Goal: Information Seeking & Learning: Learn about a topic

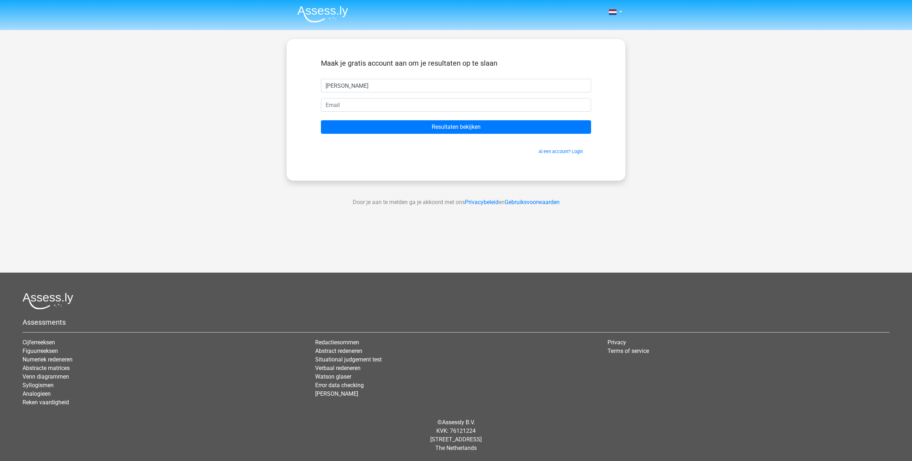
type input "Steven"
type input "stevenmeijer@coa.nl"
click at [321, 120] on input "Resultaten bekijken" at bounding box center [456, 127] width 270 height 14
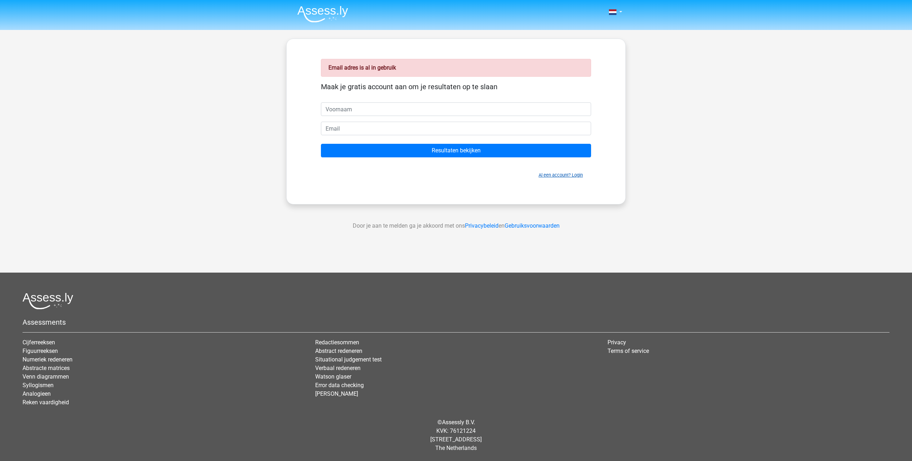
click at [578, 175] on link "Al een account? Login" at bounding box center [560, 175] width 44 height 5
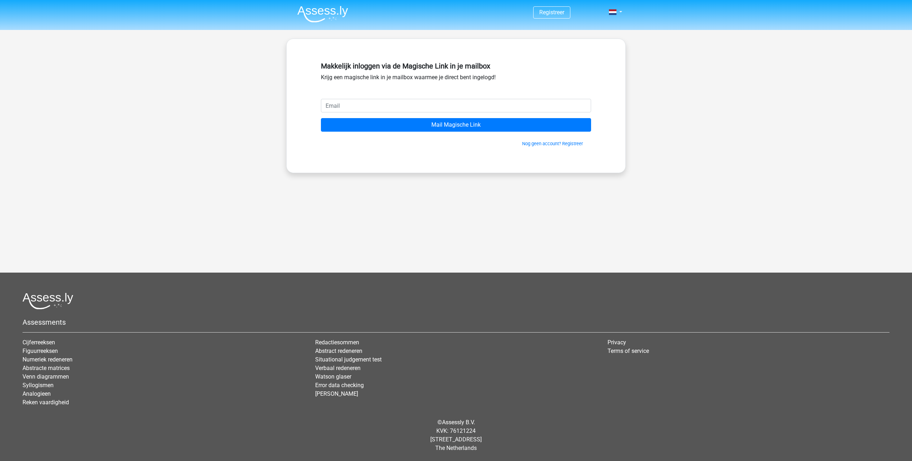
click at [347, 105] on input "email" at bounding box center [456, 106] width 270 height 14
type input "[EMAIL_ADDRESS][DOMAIN_NAME]"
click at [321, 118] on input "Mail Magische Link" at bounding box center [456, 125] width 270 height 14
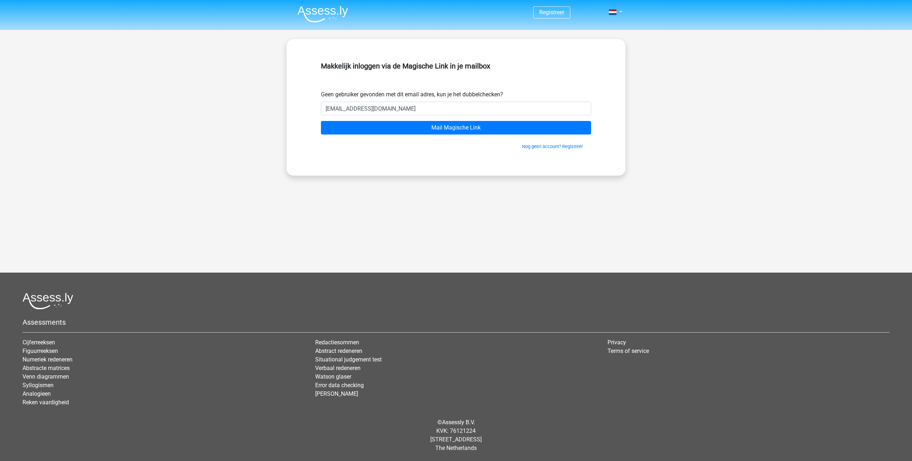
type input "[EMAIL_ADDRESS][DOMAIN_NAME]"
click at [321, 121] on input "Mail Magische Link" at bounding box center [456, 128] width 270 height 14
type input "k"
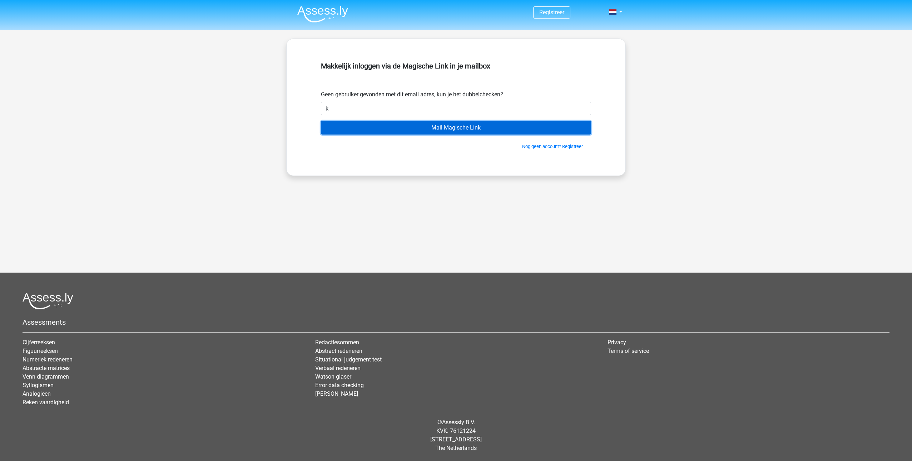
click at [450, 128] on input "Mail Magische Link" at bounding box center [456, 128] width 270 height 14
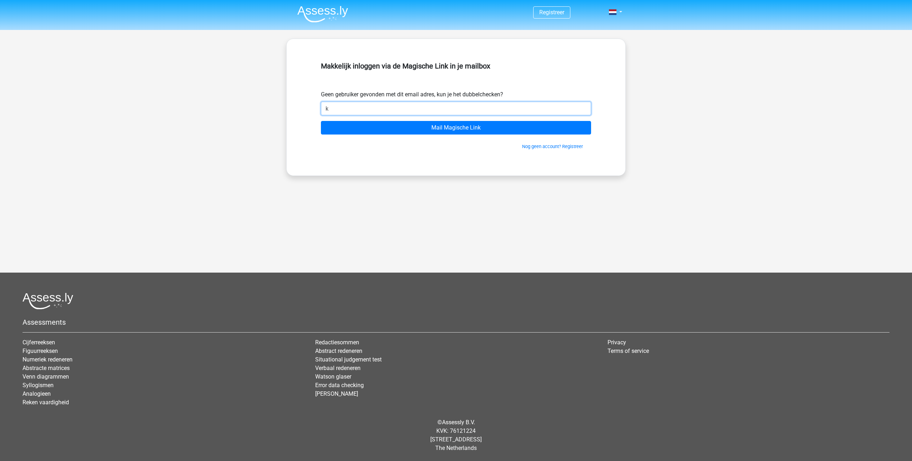
click at [281, 113] on div "Registreer" at bounding box center [456, 186] width 912 height 373
click at [351, 109] on input "email" at bounding box center [456, 109] width 270 height 14
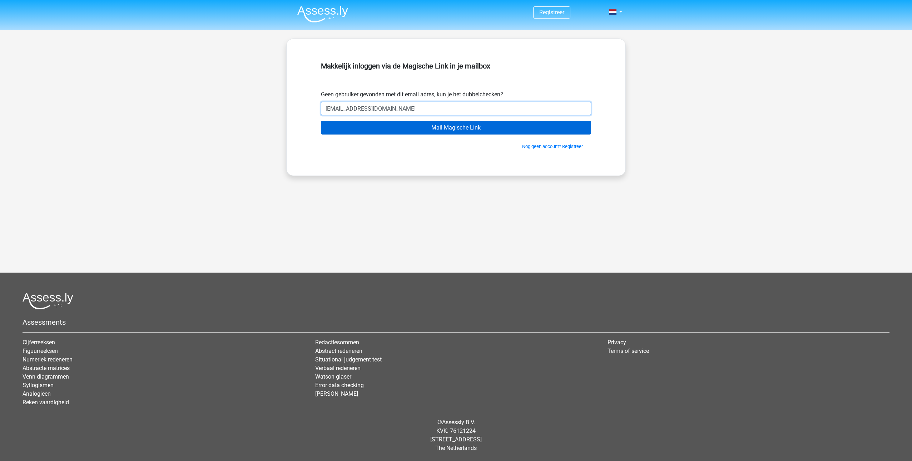
type input "[EMAIL_ADDRESS][DOMAIN_NAME]"
click at [468, 127] on input "Mail Magische Link" at bounding box center [456, 128] width 270 height 14
type input "steven-meijer@outlook.com"
click at [321, 121] on input "Mail Magische Link" at bounding box center [456, 128] width 270 height 14
type input "stevenmeijer@coa.nl"
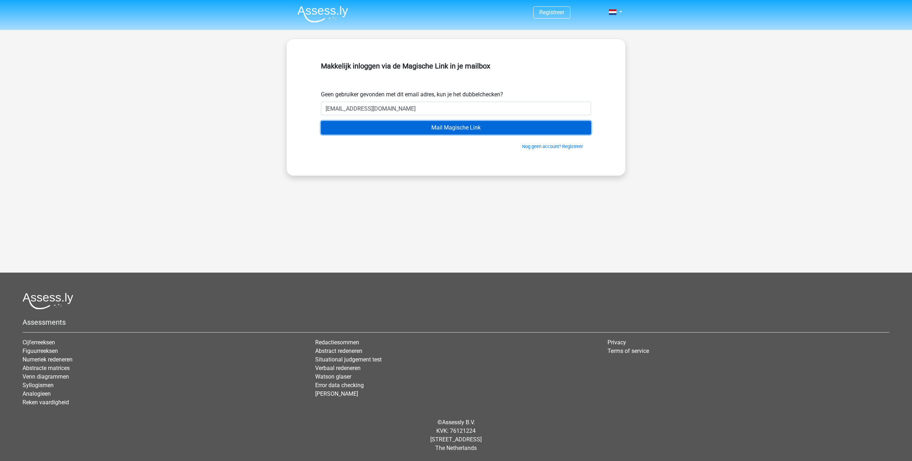
click at [403, 125] on input "Mail Magische Link" at bounding box center [456, 128] width 270 height 14
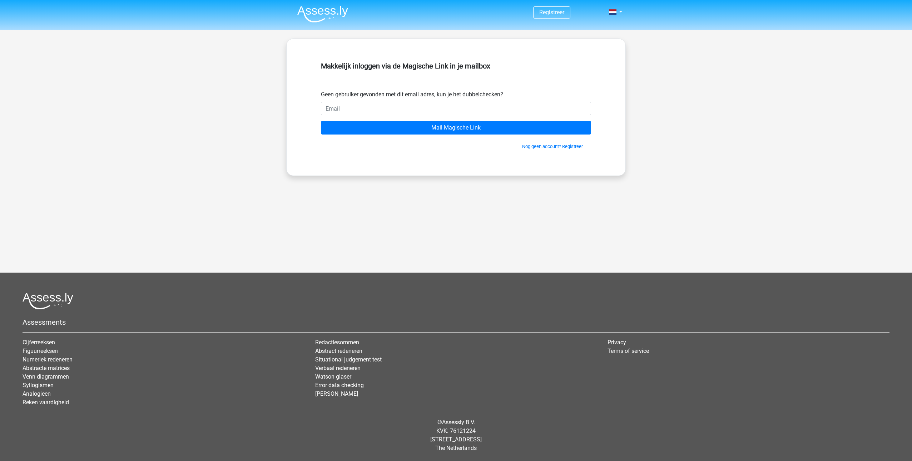
click at [36, 343] on link "Cijferreeksen" at bounding box center [39, 342] width 33 height 7
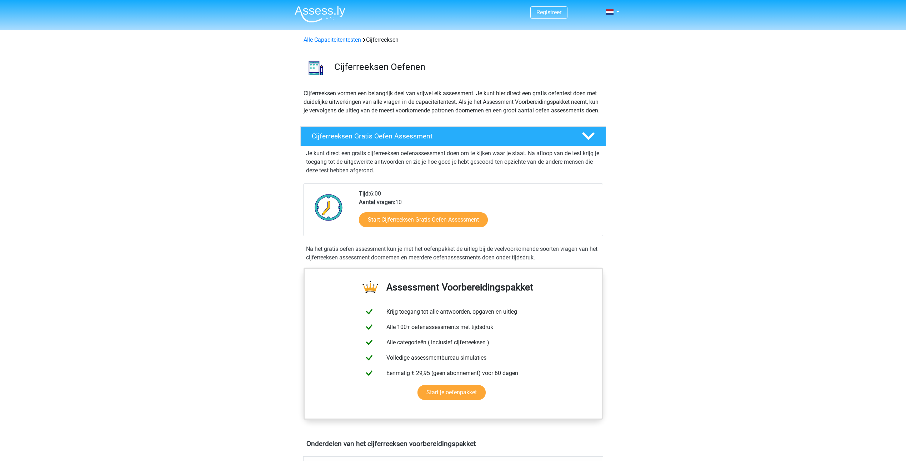
scroll to position [71, 0]
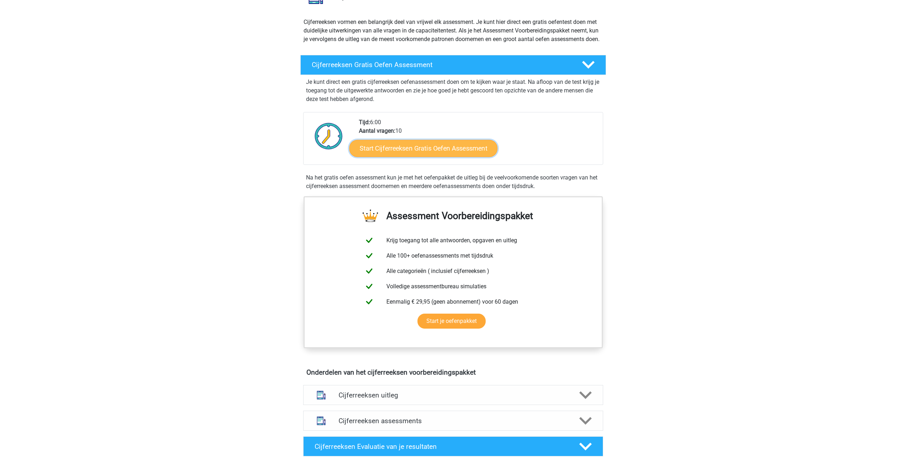
click at [461, 157] on link "Start Cijferreeksen Gratis Oefen Assessment" at bounding box center [423, 148] width 148 height 17
click at [410, 155] on link "Start Cijferreeksen Gratis Oefen Assessment" at bounding box center [423, 148] width 148 height 17
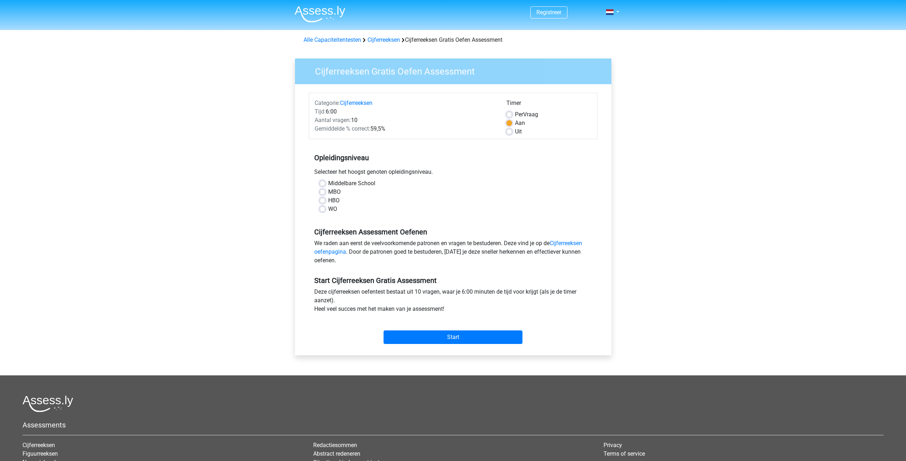
click at [328, 192] on label "MBO" at bounding box center [334, 192] width 13 height 9
click at [323, 192] on input "MBO" at bounding box center [323, 191] width 6 height 7
radio input "true"
click at [515, 133] on label "Uit" at bounding box center [518, 132] width 7 height 9
click at [511, 133] on input "Uit" at bounding box center [509, 131] width 6 height 7
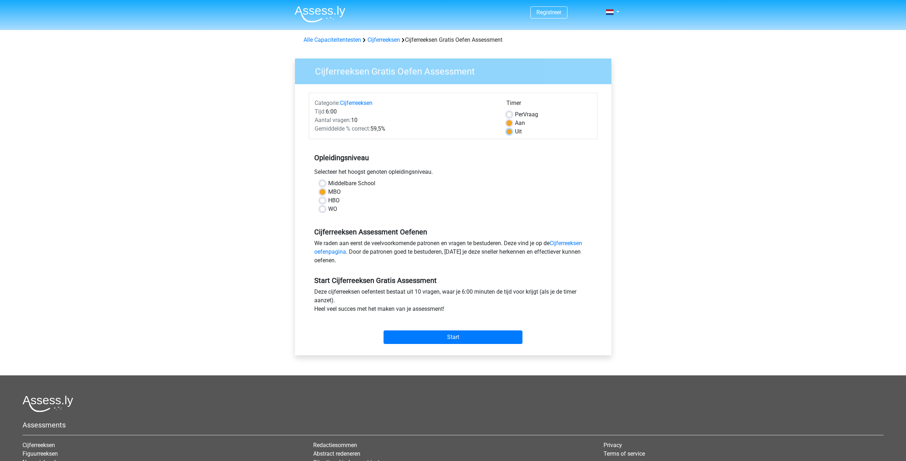
radio input "true"
click at [448, 340] on input "Start" at bounding box center [453, 338] width 139 height 14
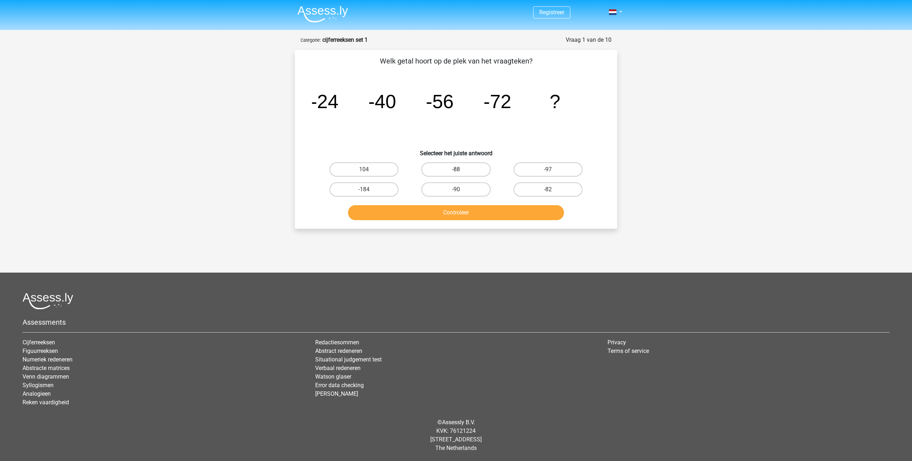
click at [461, 166] on label "-88" at bounding box center [455, 170] width 69 height 14
click at [460, 170] on input "-88" at bounding box center [458, 172] width 5 height 5
radio input "true"
click at [442, 216] on button "Controleer" at bounding box center [456, 212] width 216 height 15
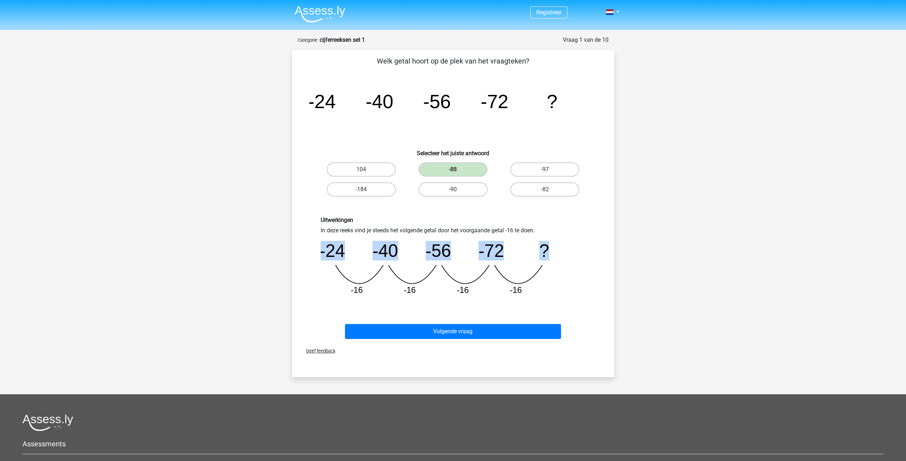
drag, startPoint x: 395, startPoint y: 343, endPoint x: 307, endPoint y: 303, distance: 96.7
click at [307, 303] on div "Uitwerkingen In deze reeks vind je steeds het volgende getal door het voorgaand…" at bounding box center [453, 259] width 299 height 119
drag, startPoint x: 307, startPoint y: 303, endPoint x: 336, endPoint y: 244, distance: 66.0
click at [336, 244] on tspan "-24" at bounding box center [331, 251] width 25 height 20
click at [456, 333] on button "Volgende vraag" at bounding box center [453, 331] width 216 height 15
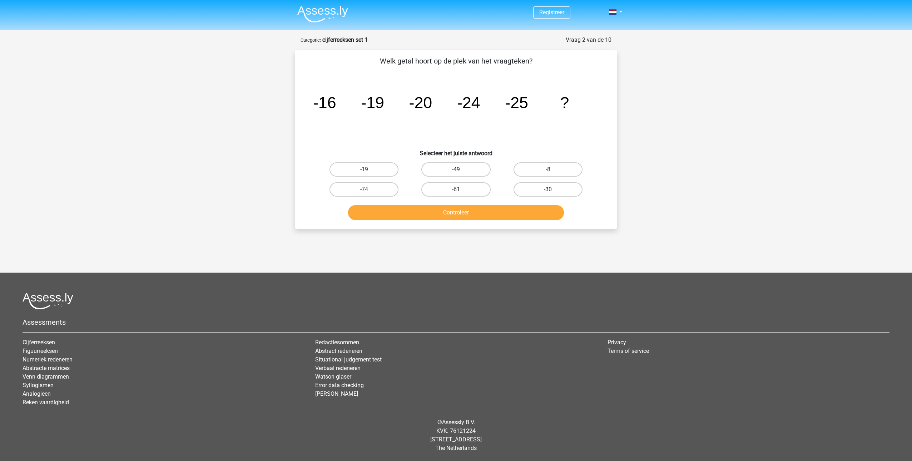
click at [545, 185] on label "-30" at bounding box center [547, 190] width 69 height 14
click at [548, 190] on input "-30" at bounding box center [550, 192] width 5 height 5
radio input "true"
click at [454, 213] on button "Controleer" at bounding box center [456, 212] width 216 height 15
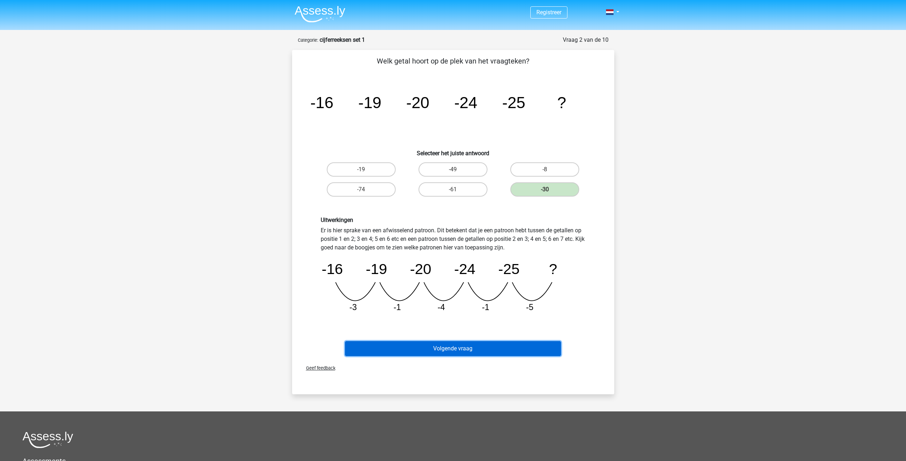
click at [451, 349] on button "Volgende vraag" at bounding box center [453, 348] width 216 height 15
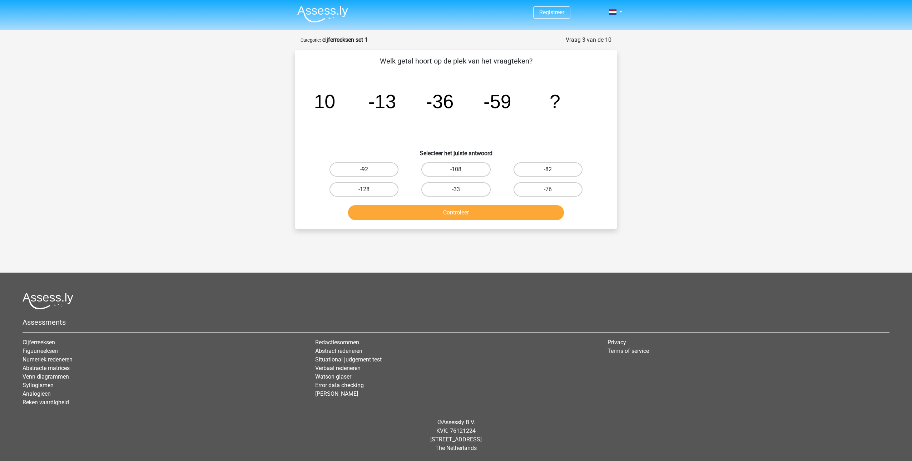
click at [546, 167] on label "-82" at bounding box center [547, 170] width 69 height 14
click at [548, 170] on input "-82" at bounding box center [550, 172] width 5 height 5
radio input "true"
click at [511, 207] on button "Controleer" at bounding box center [456, 212] width 216 height 15
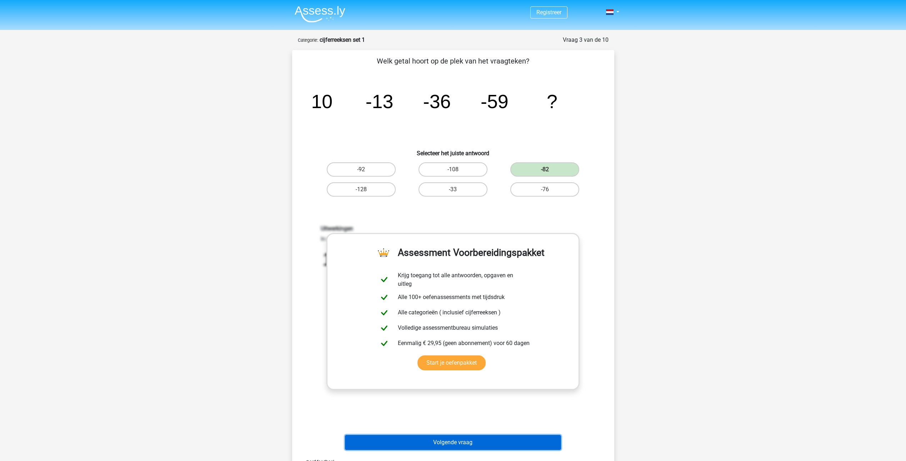
click at [471, 446] on button "Volgende vraag" at bounding box center [453, 442] width 216 height 15
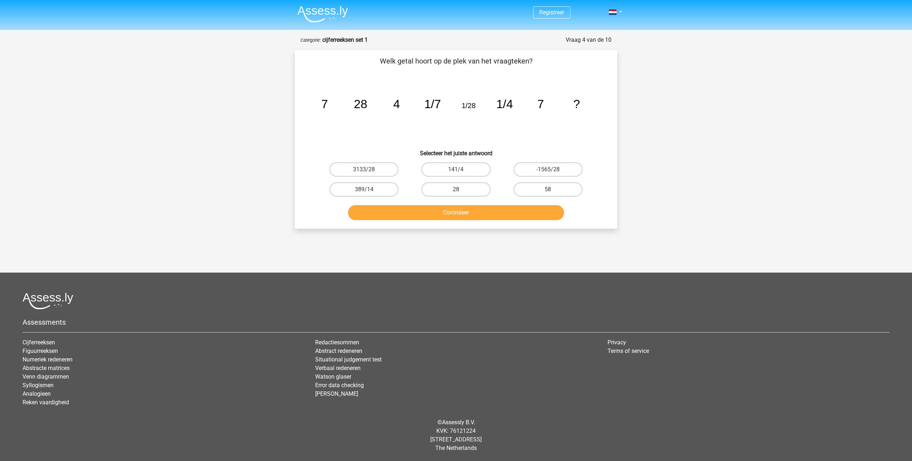
click at [456, 192] on input "28" at bounding box center [458, 192] width 5 height 5
radio input "true"
click at [451, 214] on button "Controleer" at bounding box center [456, 212] width 216 height 15
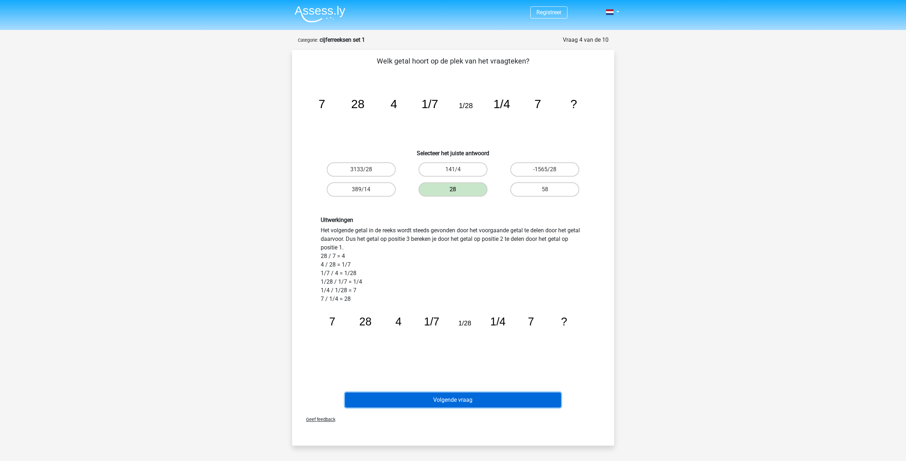
click at [457, 399] on button "Volgende vraag" at bounding box center [453, 400] width 216 height 15
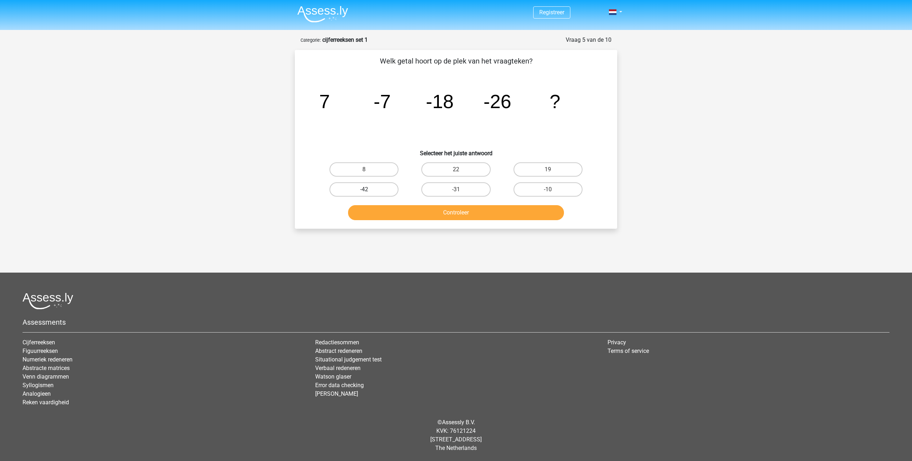
click at [363, 191] on label "-42" at bounding box center [363, 190] width 69 height 14
click at [364, 191] on input "-42" at bounding box center [366, 192] width 5 height 5
radio input "true"
click at [431, 220] on div "Controleer" at bounding box center [456, 214] width 276 height 18
click at [433, 213] on button "Controleer" at bounding box center [456, 212] width 216 height 15
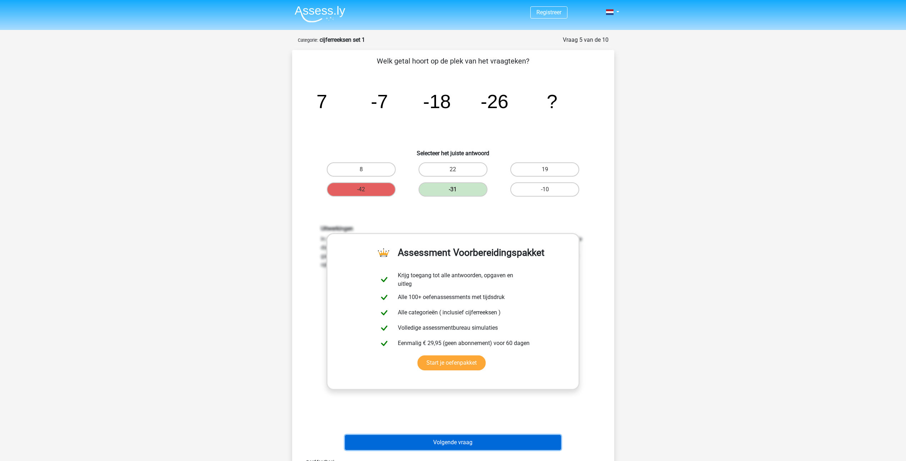
click at [391, 439] on button "Volgende vraag" at bounding box center [453, 442] width 216 height 15
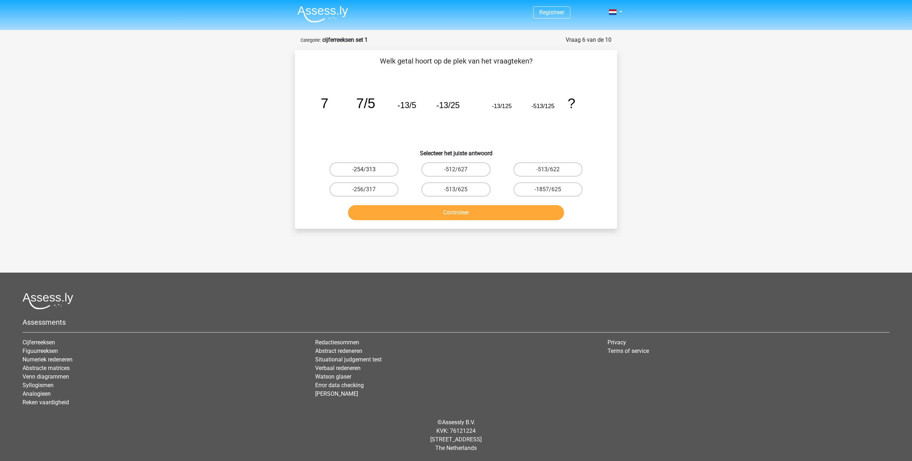
click at [342, 170] on label "-254/313" at bounding box center [363, 170] width 69 height 14
click at [364, 170] on input "-254/313" at bounding box center [366, 172] width 5 height 5
radio input "true"
click at [427, 209] on button "Controleer" at bounding box center [456, 212] width 216 height 15
